Goal: Ask a question

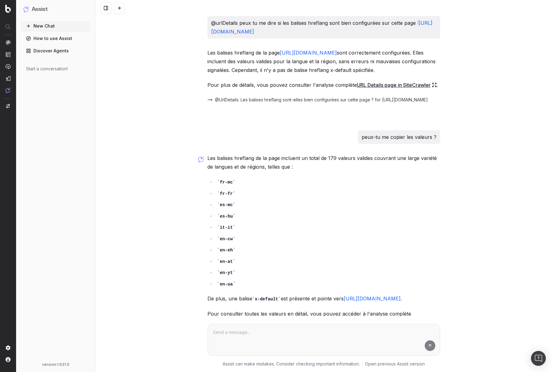
click at [44, 22] on button "New Chat" at bounding box center [55, 26] width 69 height 10
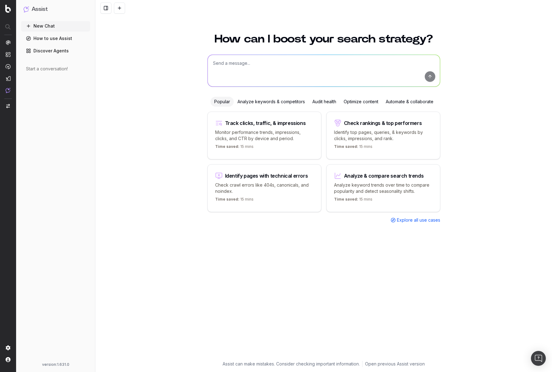
click at [246, 68] on textarea at bounding box center [324, 71] width 232 height 32
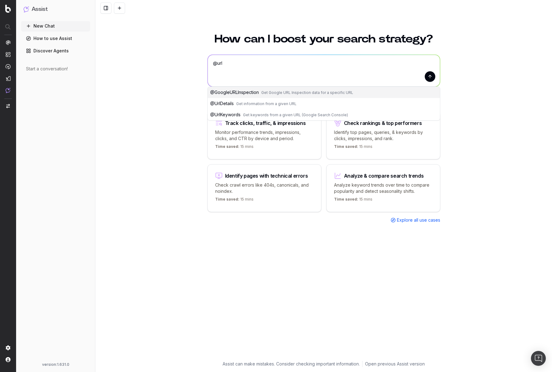
type textarea "@url"
click at [245, 101] on span "Get information from a given URL" at bounding box center [266, 103] width 60 height 5
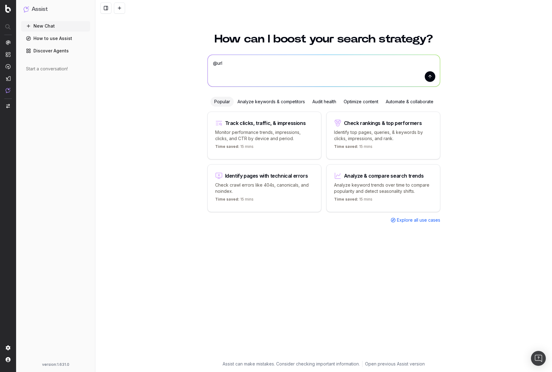
click at [261, 61] on textarea "@UrlDetails" at bounding box center [324, 71] width 232 height 32
type textarea "@UrlDetails peux-tu me"
click at [412, 220] on span "Explore all use cases" at bounding box center [418, 220] width 43 height 6
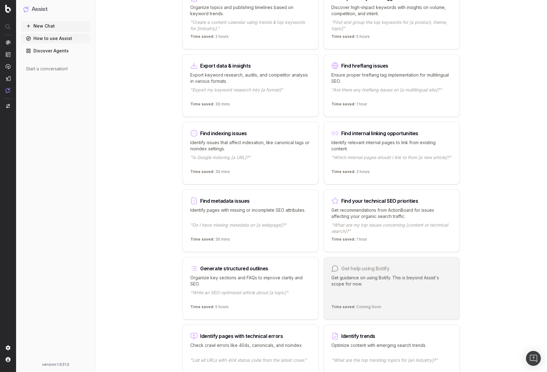
scroll to position [402, 0]
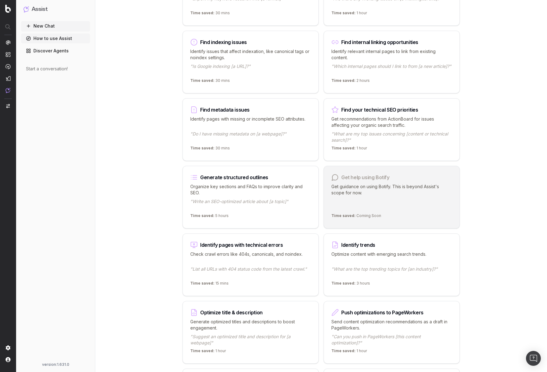
click at [370, 190] on p "Get guidance on using Botify. This is beyond Assist's scope for now." at bounding box center [392, 196] width 121 height 27
click at [368, 193] on p "Get guidance on using Botify. This is beyond Assist's scope for now." at bounding box center [392, 196] width 121 height 27
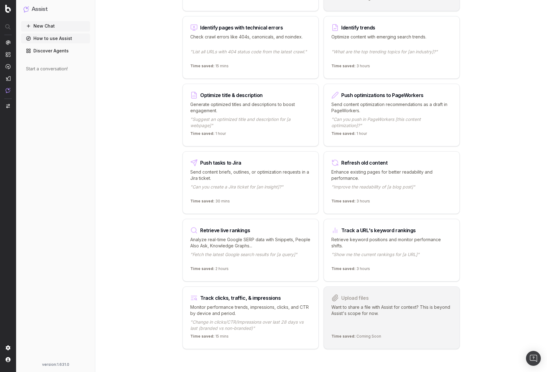
scroll to position [621, 0]
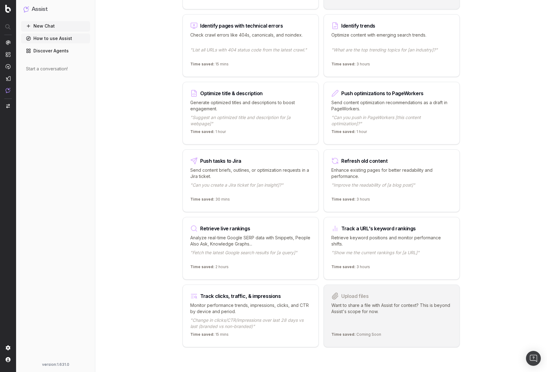
click at [380, 314] on p "Want to share a file with Assist for context? This is beyond Assist's scope for…" at bounding box center [392, 315] width 121 height 27
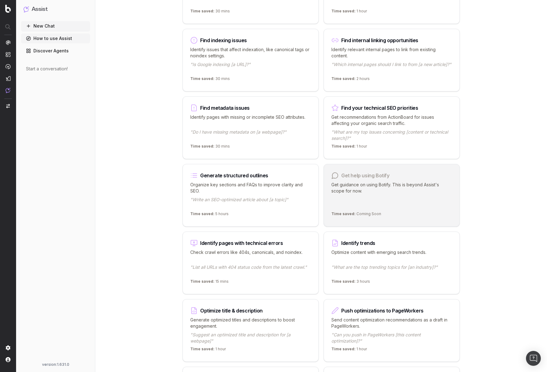
scroll to position [403, 0]
click at [386, 197] on p "Get guidance on using Botify. This is beyond Assist's scope for now." at bounding box center [392, 195] width 121 height 27
